Goal: Find contact information: Find contact information

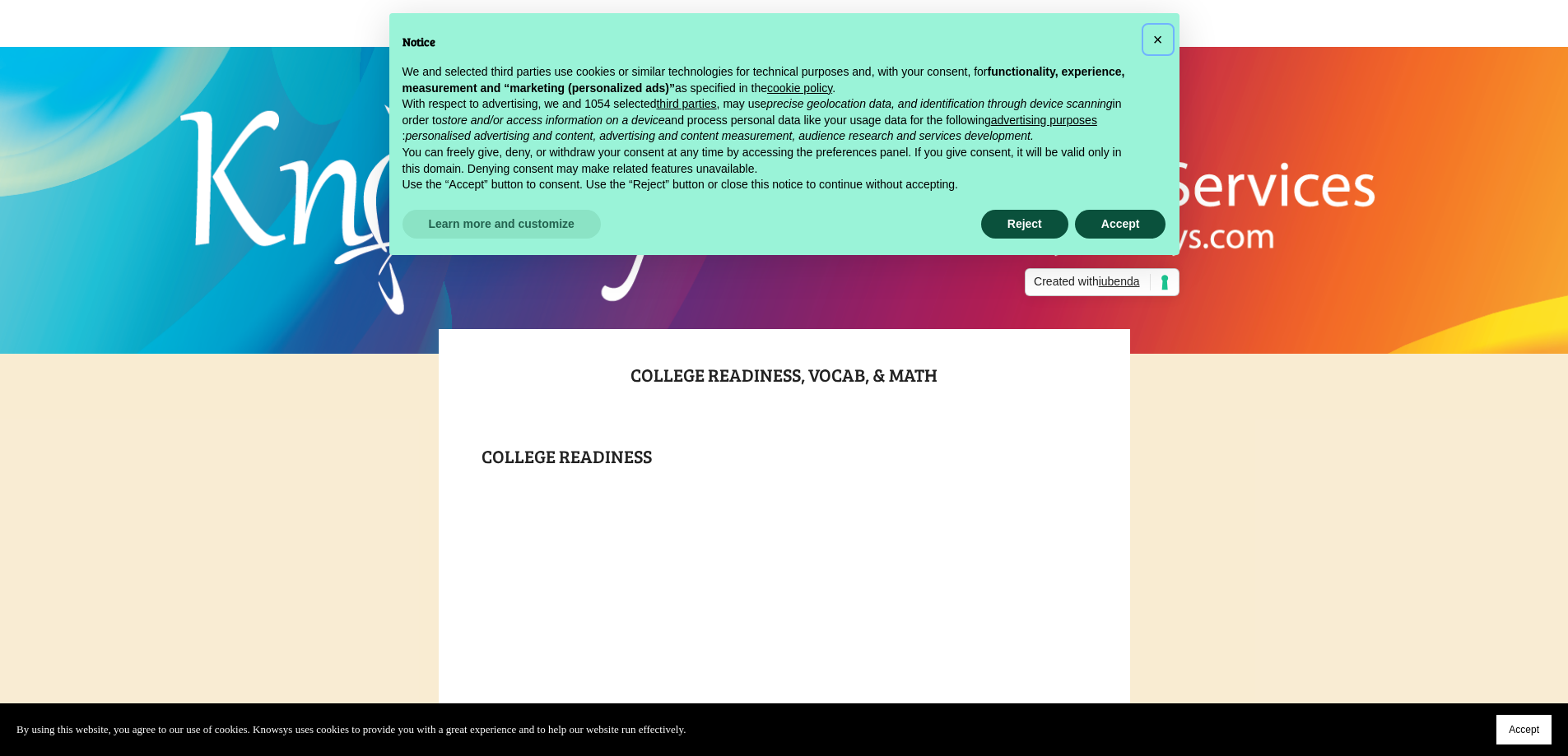
click at [1153, 36] on span "×" at bounding box center [1157, 40] width 10 height 18
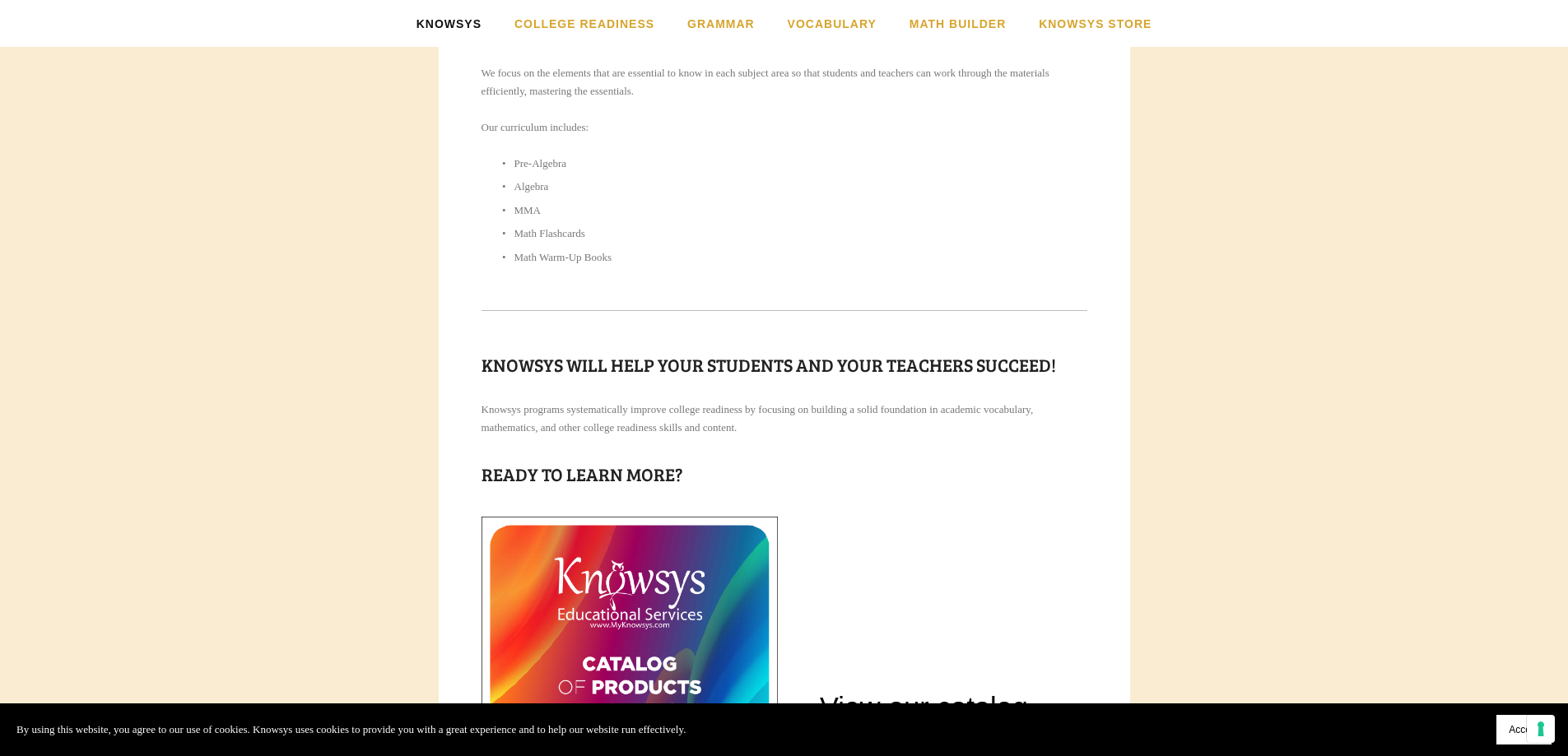
scroll to position [2079, 0]
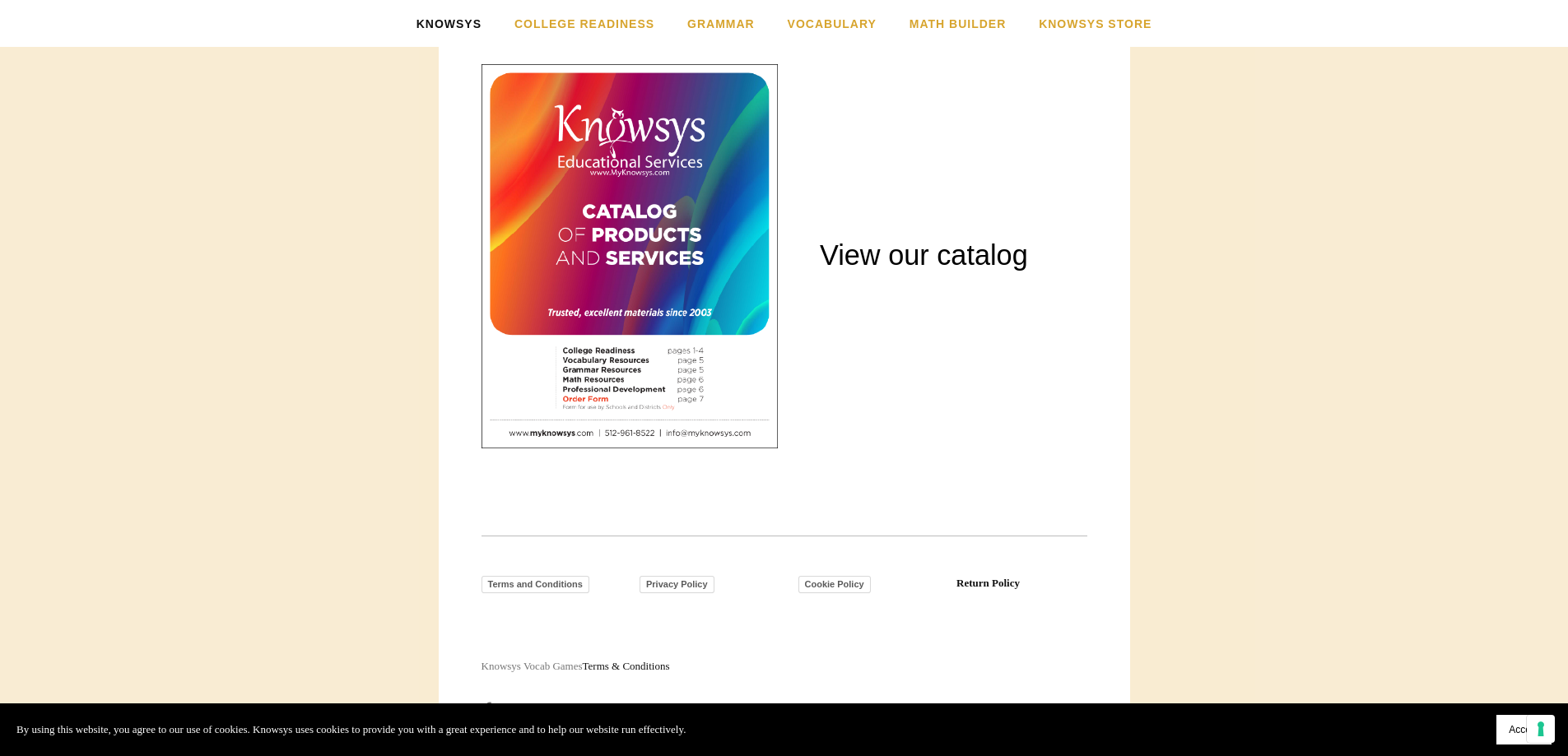
click at [1516, 729] on span "Accept" at bounding box center [1524, 729] width 31 height 12
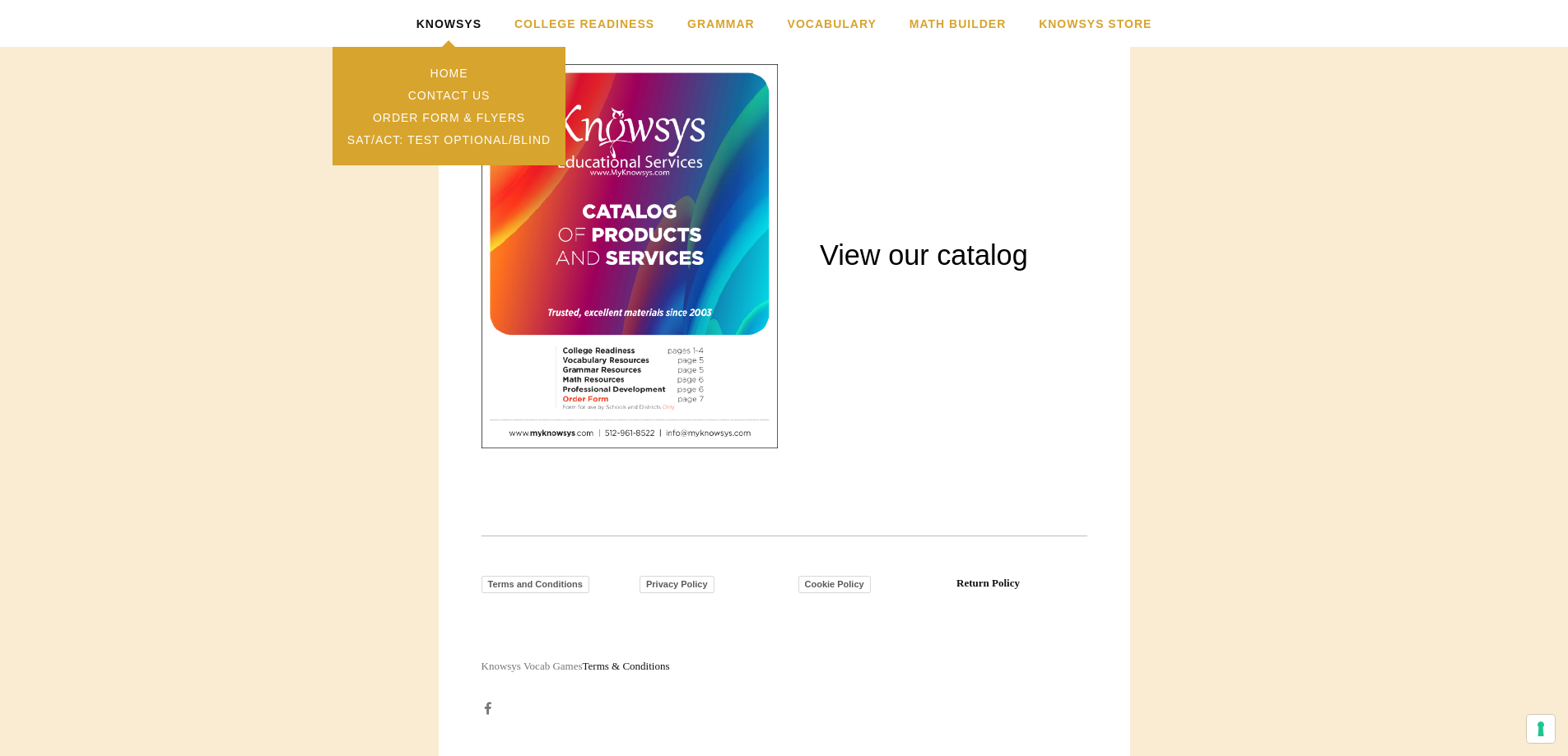
click at [469, 19] on link "Knowsys" at bounding box center [449, 24] width 65 height 47
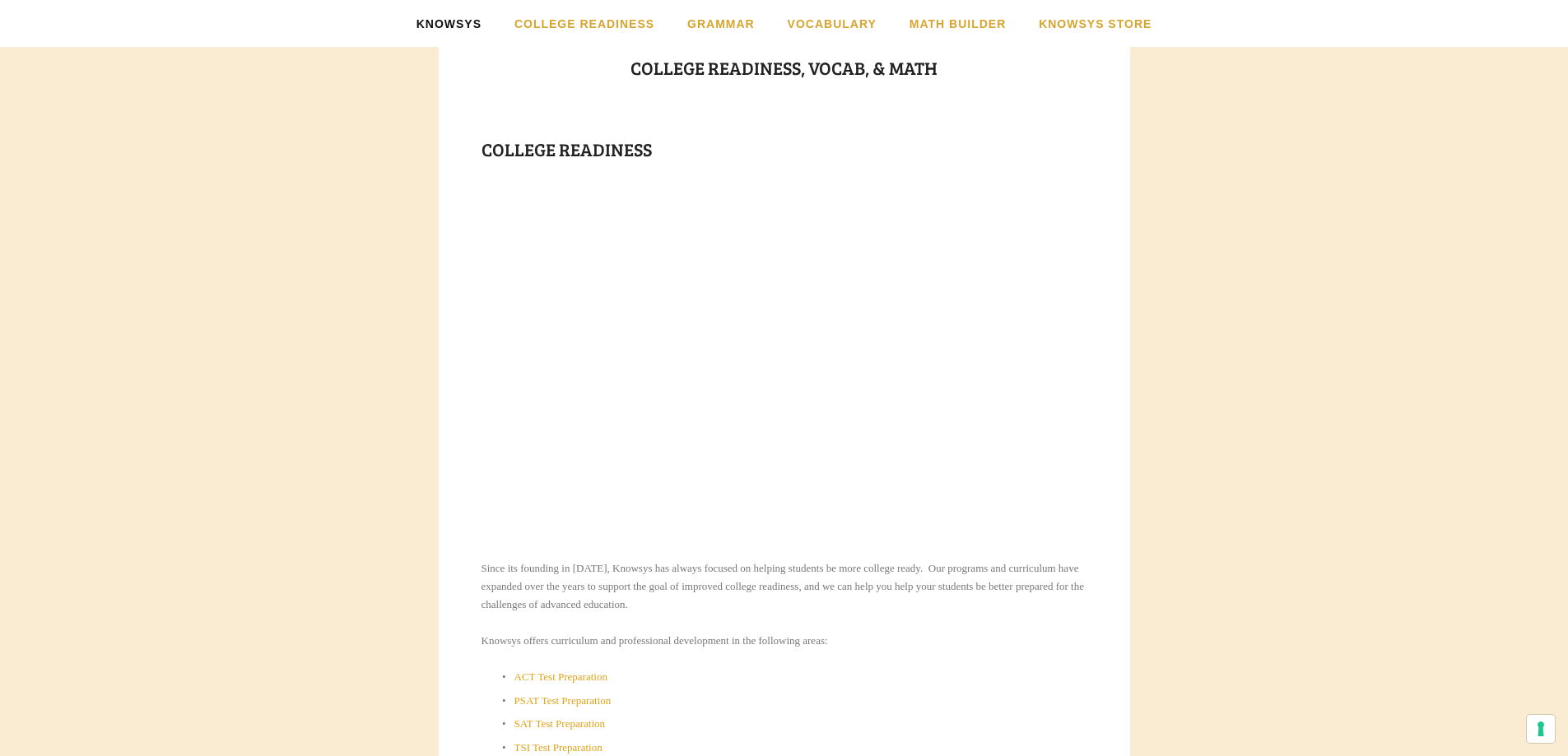
scroll to position [0, 0]
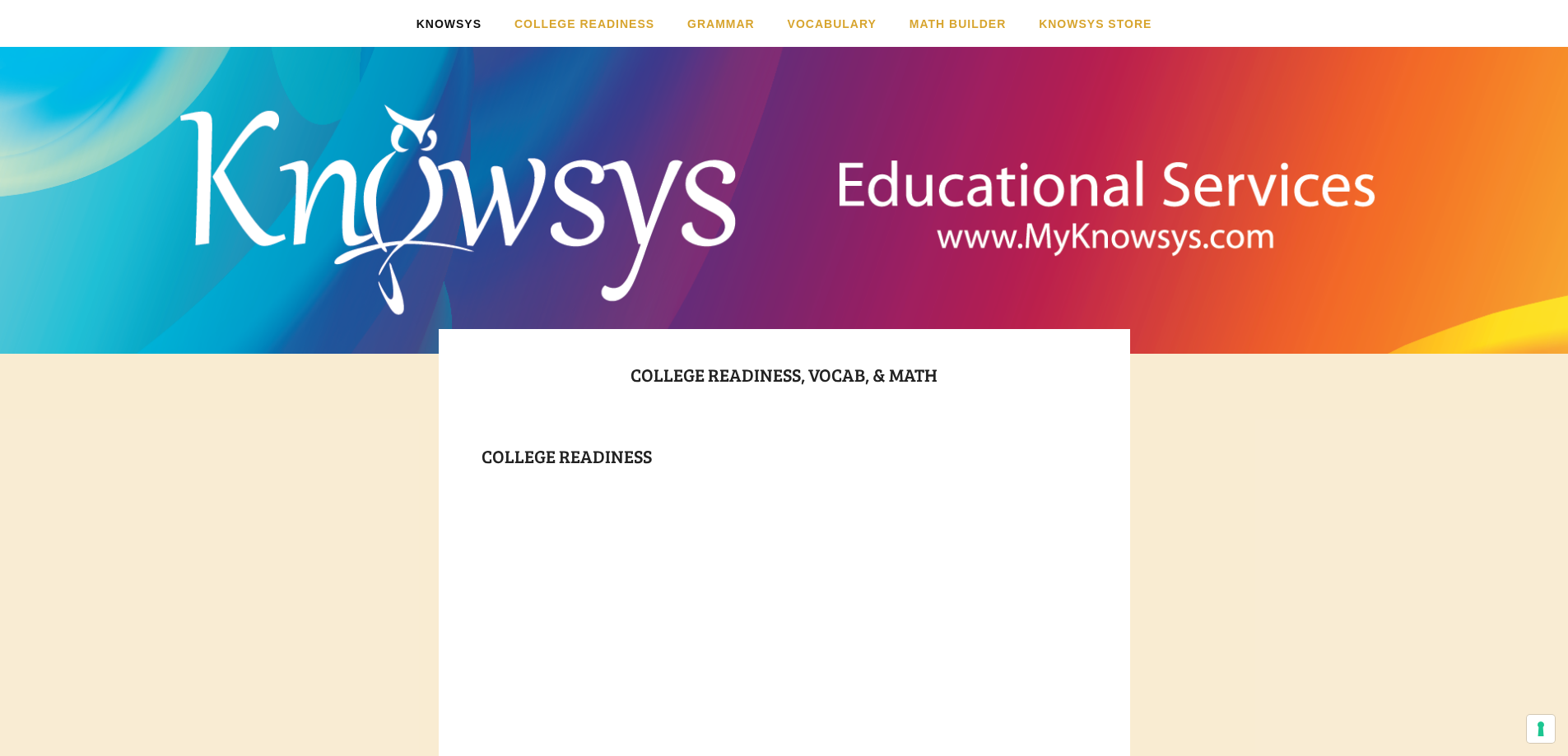
click at [442, 192] on div "Knowsys Educational Services" at bounding box center [784, 184] width 691 height 288
click at [452, 193] on div "Knowsys Educational Services" at bounding box center [784, 184] width 691 height 288
click at [328, 28] on ul "Knowsys Home Contact Us Order Form & Flyers SAT/ACT: Test Optional/Blind Colleg…" at bounding box center [784, 24] width 1568 height 47
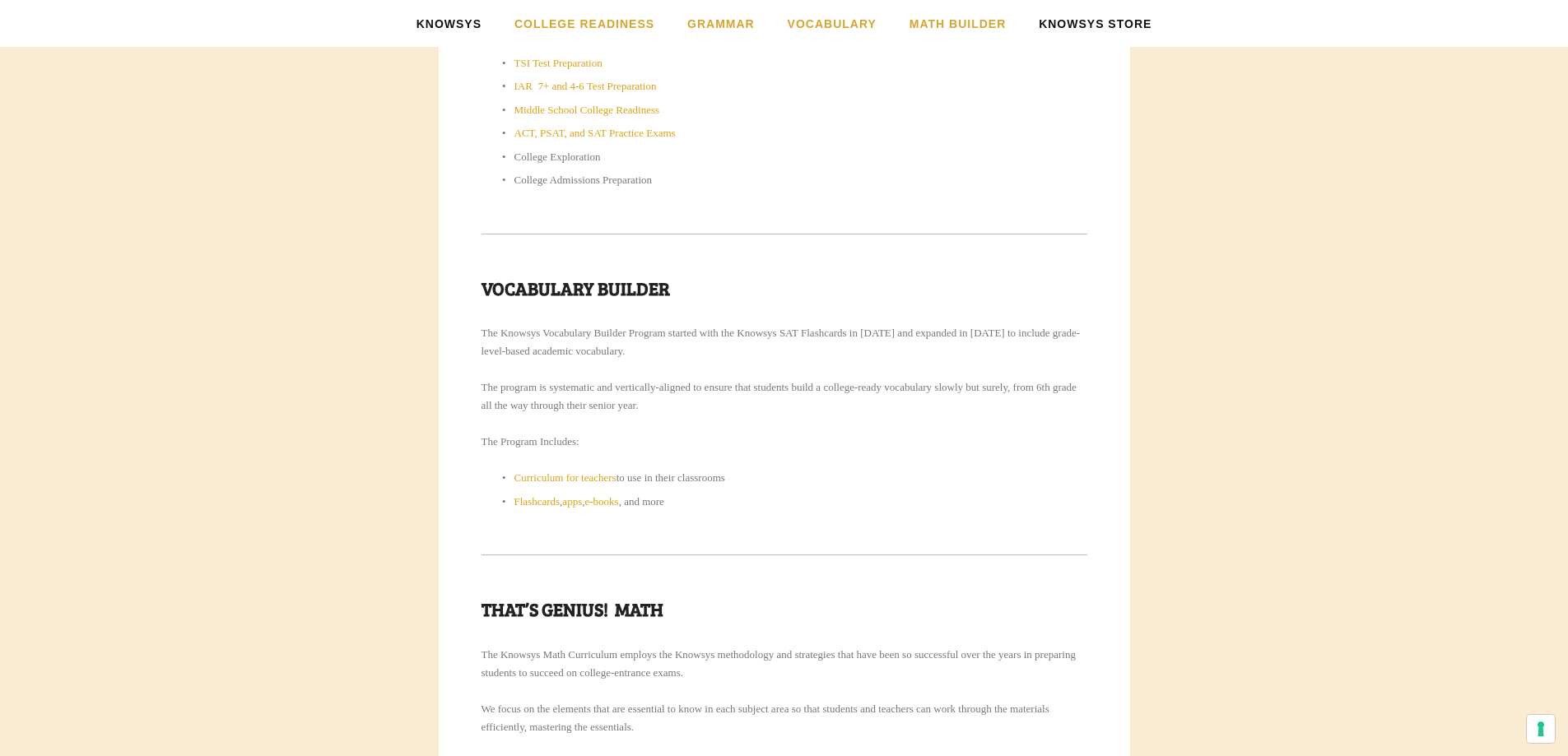
scroll to position [763, 0]
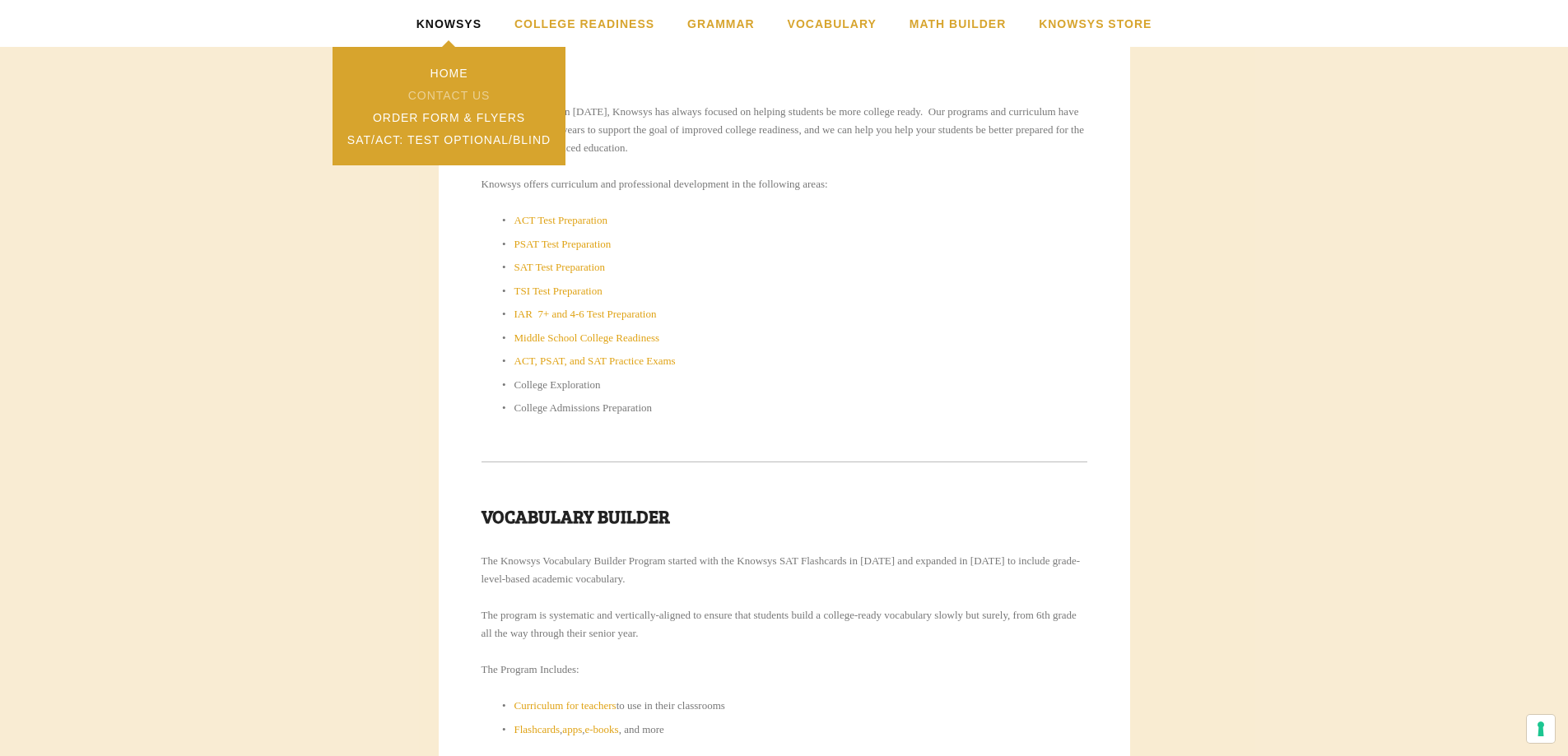
click at [435, 92] on link "Contact Us" at bounding box center [448, 95] width 233 height 23
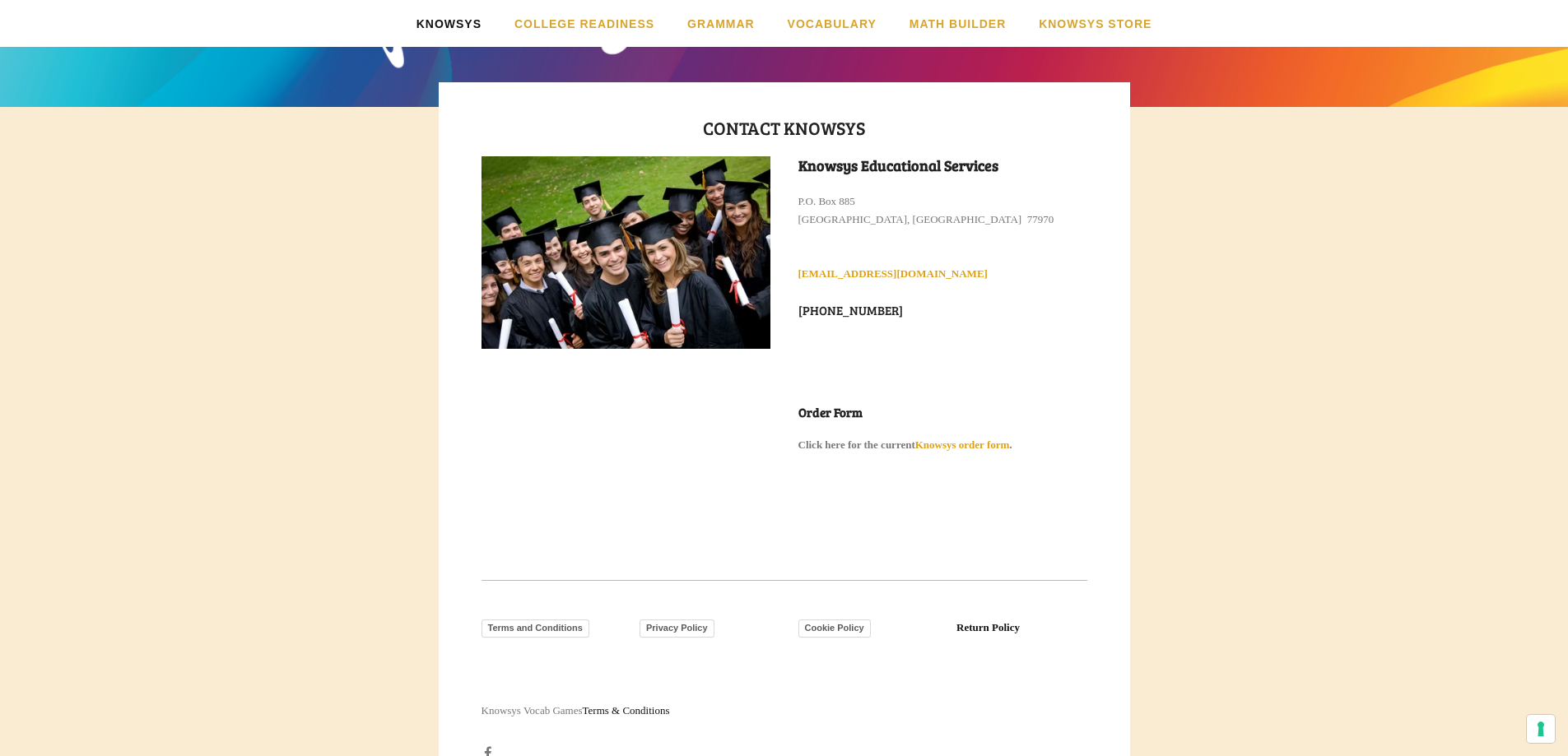
scroll to position [291, 0]
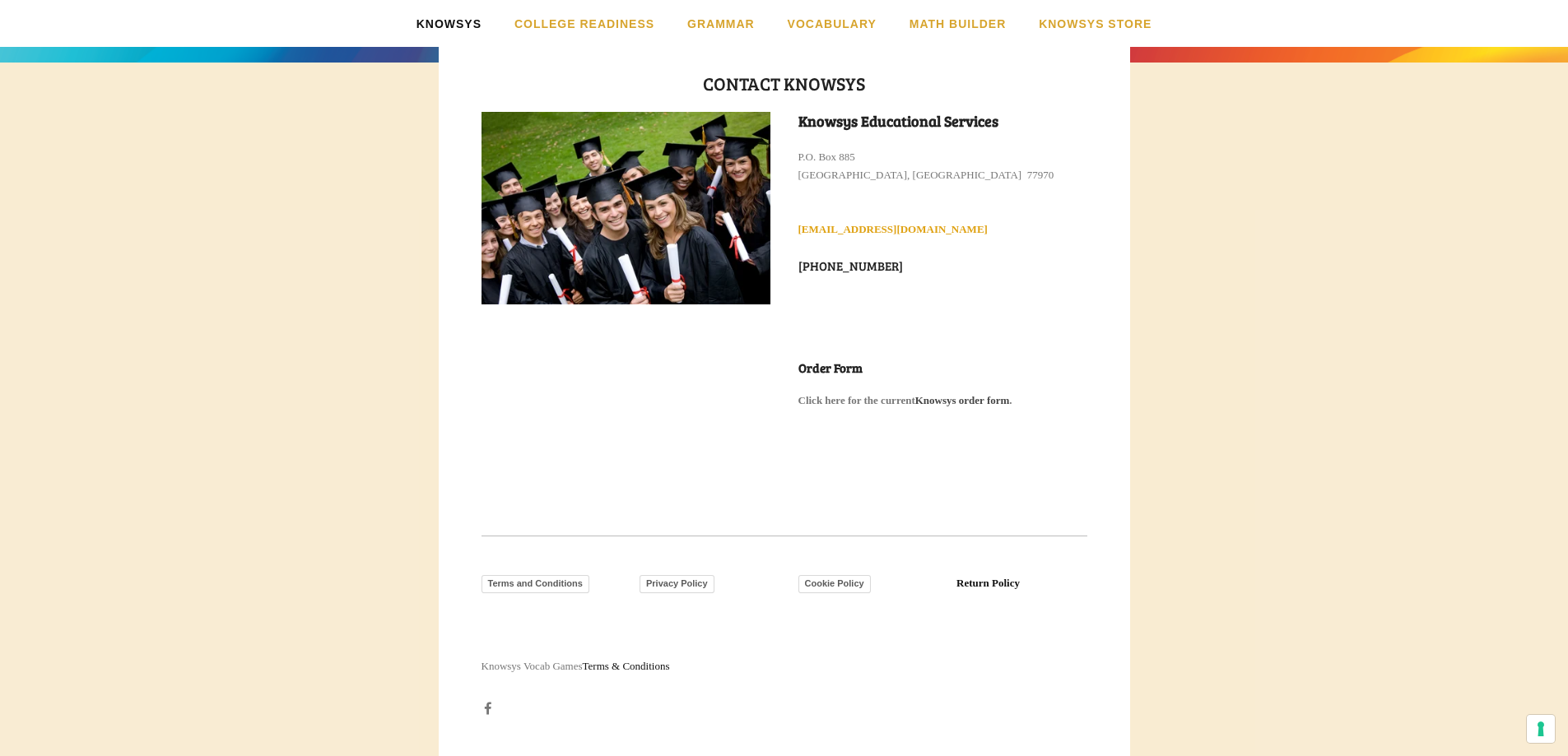
click at [984, 401] on strong "Knowsys order form" at bounding box center [962, 401] width 95 height 13
